Goal: Go to known website: Go to known website

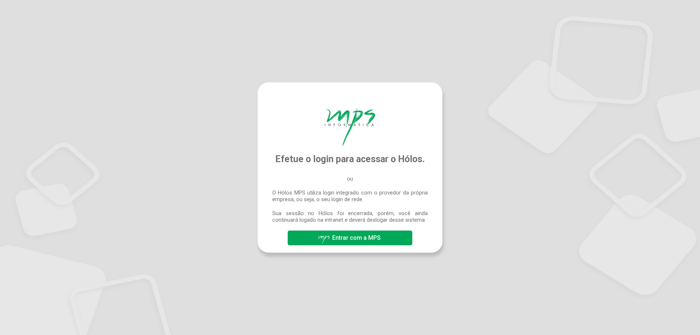
drag, startPoint x: 390, startPoint y: 236, endPoint x: 467, endPoint y: 226, distance: 77.4
click at [390, 236] on button "Entrar com a MPS" at bounding box center [350, 237] width 124 height 15
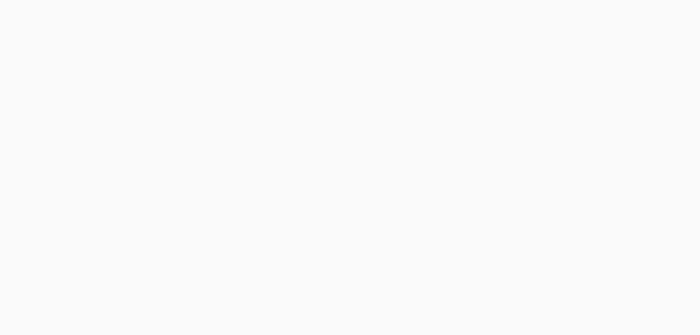
click at [241, 78] on div at bounding box center [350, 167] width 700 height 335
click at [461, 181] on div at bounding box center [350, 167] width 700 height 335
click at [278, 87] on div at bounding box center [350, 167] width 700 height 335
click at [582, 162] on div at bounding box center [350, 167] width 700 height 335
